Goal: Transaction & Acquisition: Purchase product/service

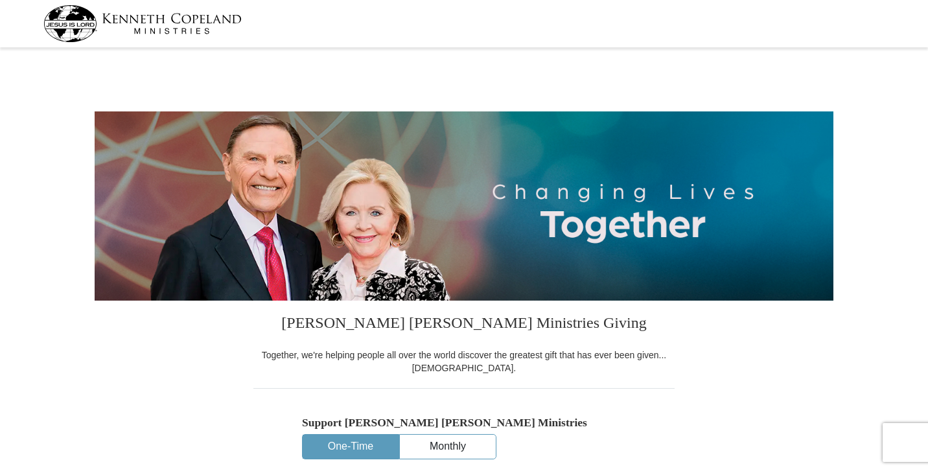
select select "PA"
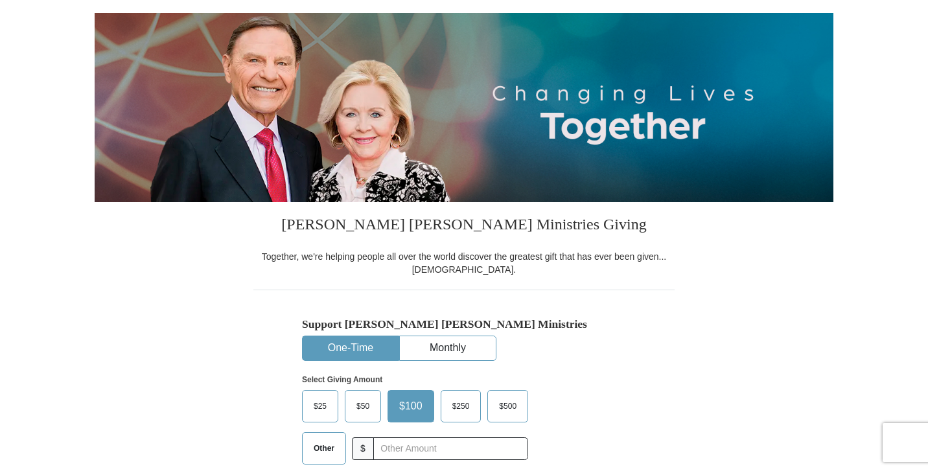
scroll to position [169, 0]
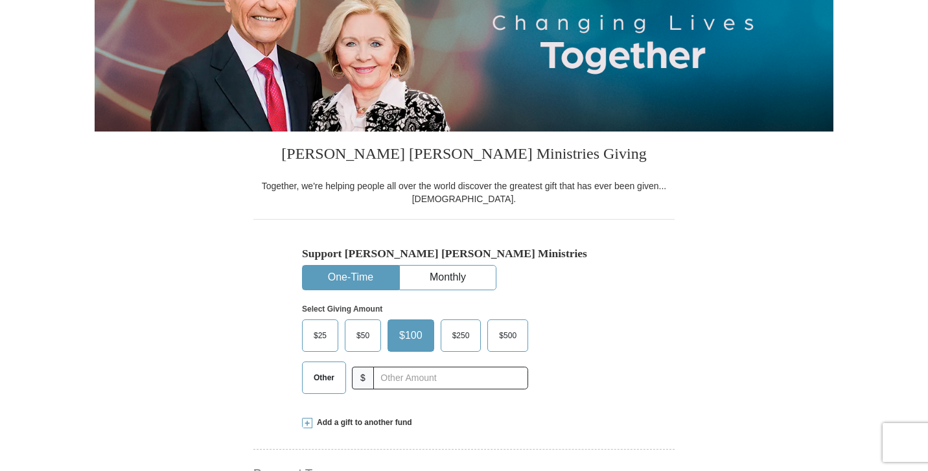
click at [363, 270] on button "One-Time" at bounding box center [351, 278] width 96 height 24
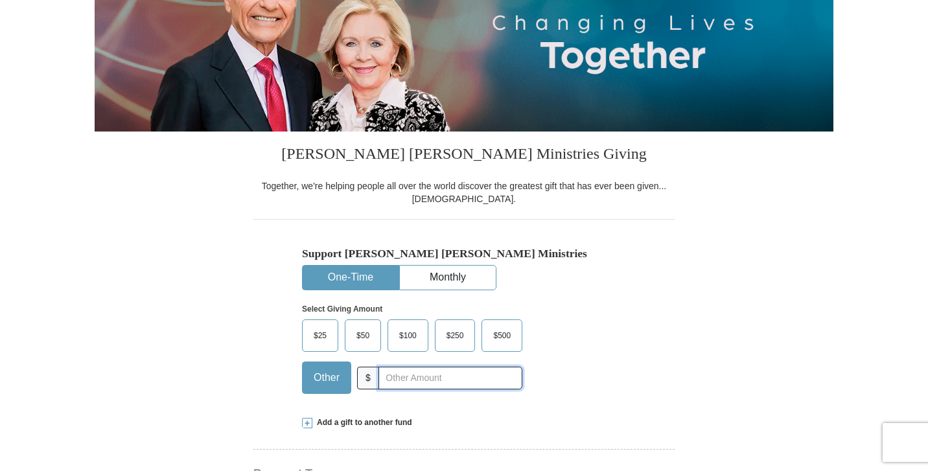
click at [398, 373] on input "text" at bounding box center [451, 378] width 144 height 23
type input "207.00"
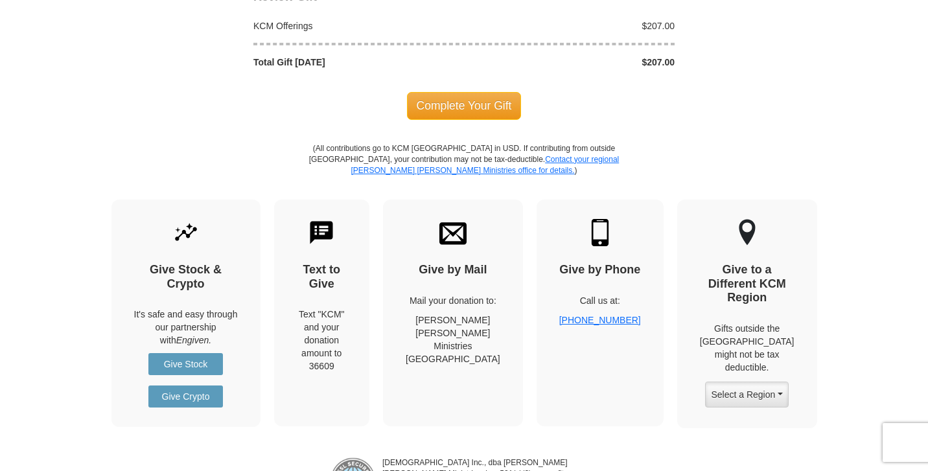
scroll to position [1165, 0]
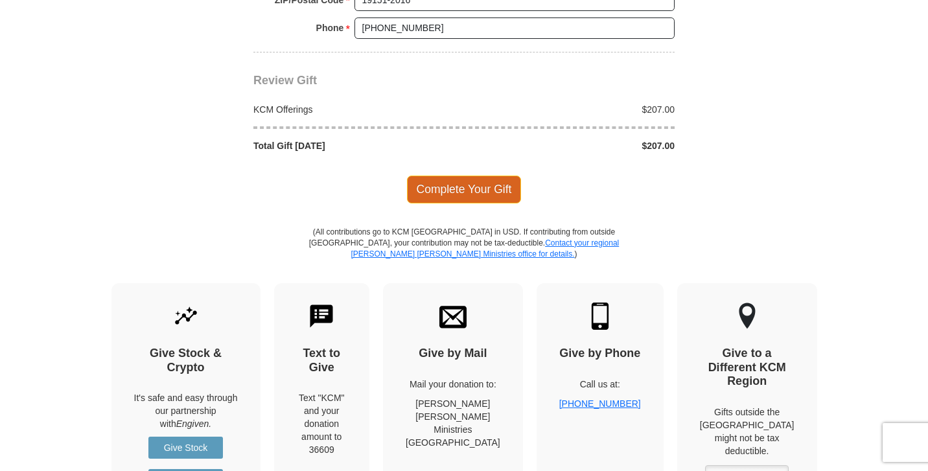
click at [478, 187] on span "Complete Your Gift" at bounding box center [464, 189] width 115 height 27
